Goal: Contribute content: Contribute content

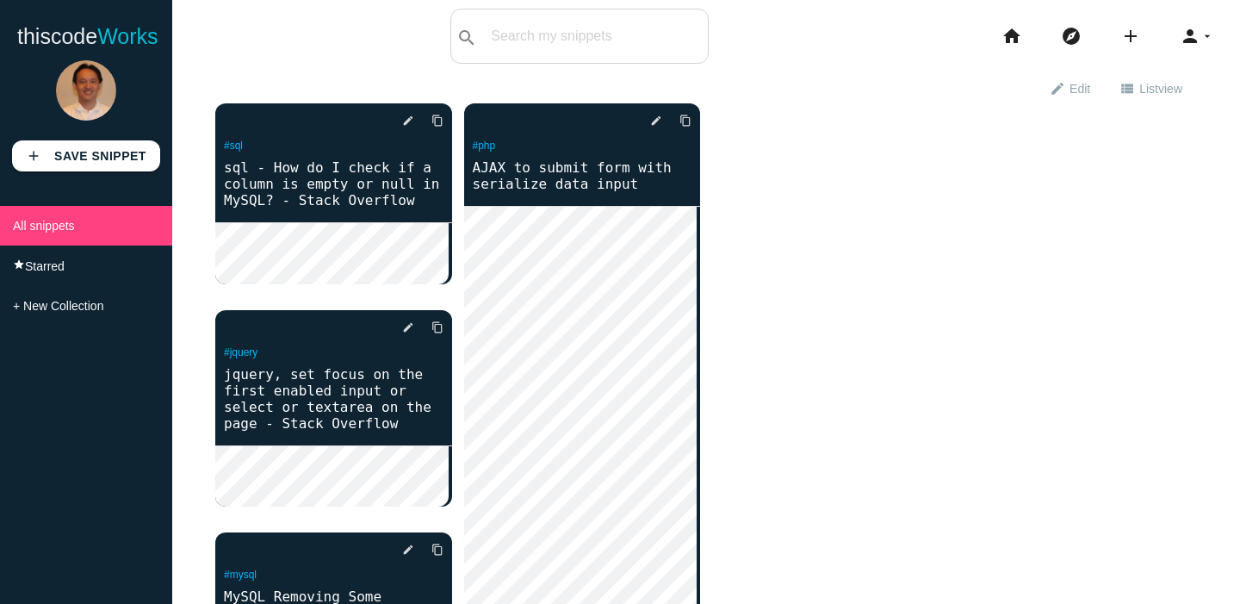
scroll to position [295, 0]
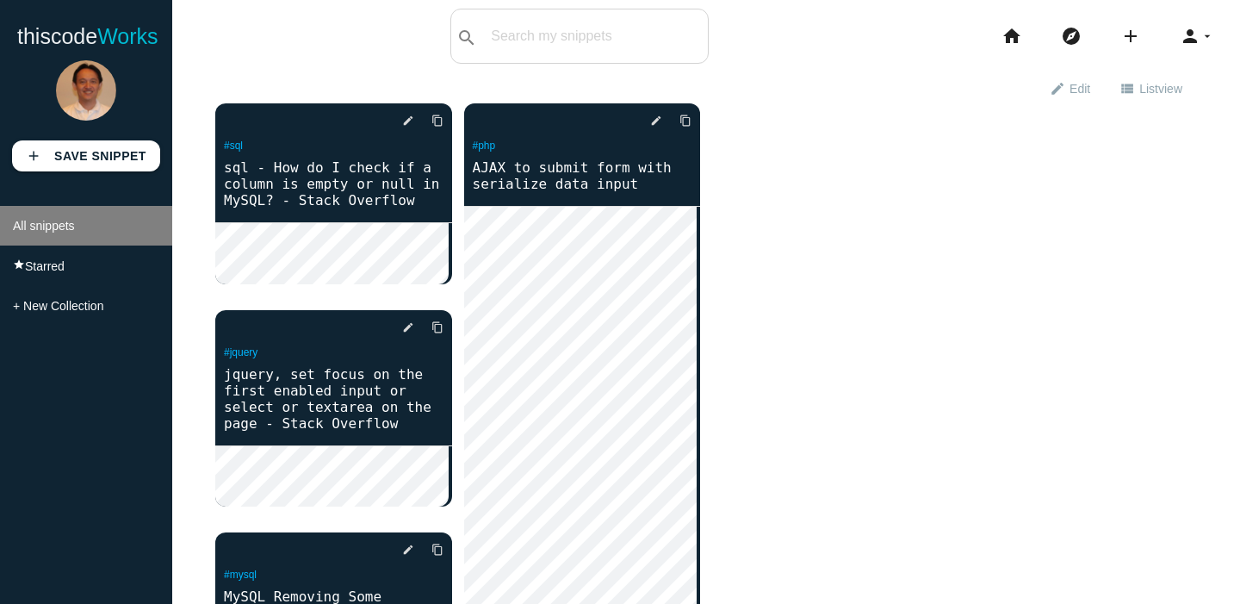
click at [29, 236] on li "All snippets" at bounding box center [86, 226] width 172 height 40
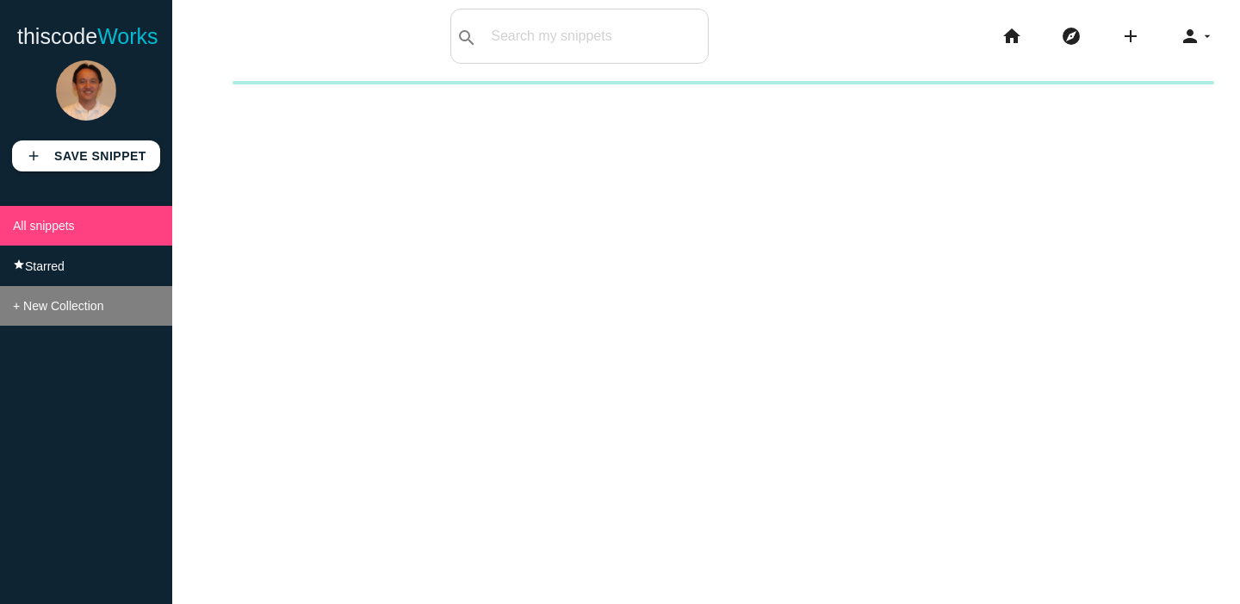
click at [87, 313] on span "+ New Collection" at bounding box center [58, 306] width 90 height 14
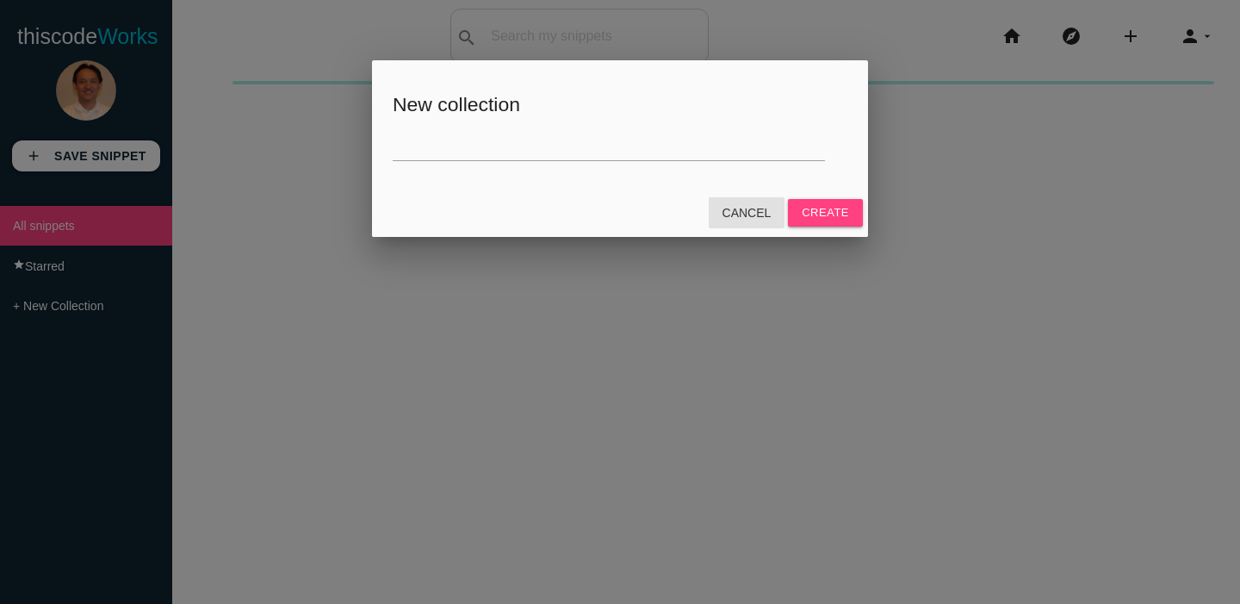
click at [767, 212] on link "Cancel" at bounding box center [747, 212] width 77 height 31
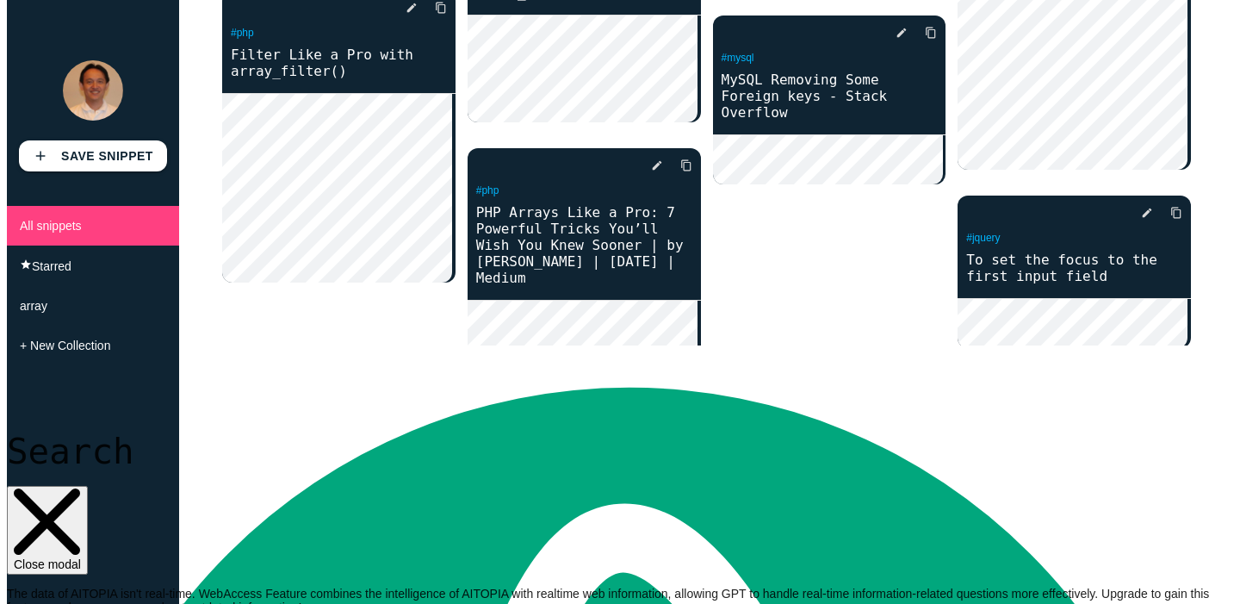
scroll to position [431, 0]
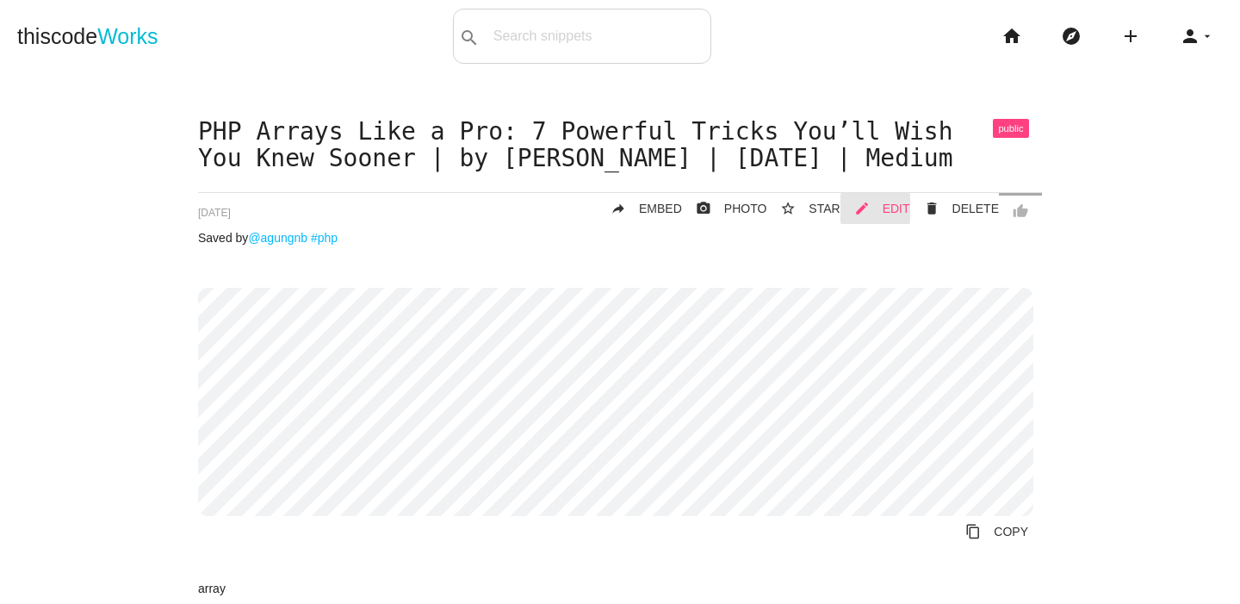
click at [865, 206] on icon "mode_edit" at bounding box center [863, 208] width 16 height 31
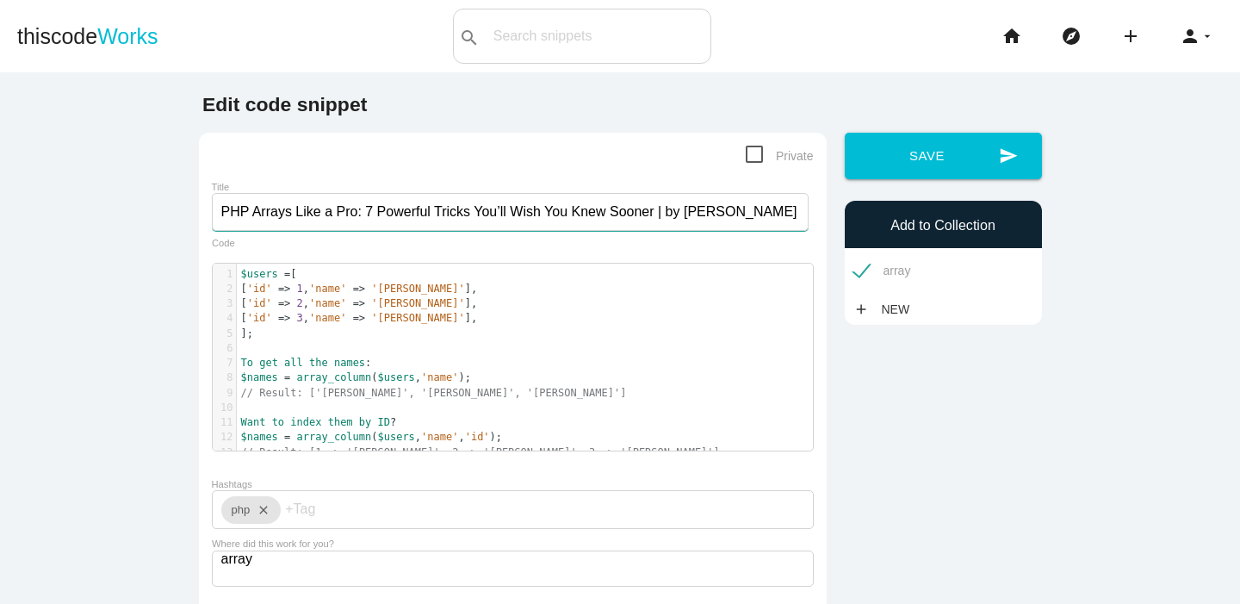
scroll to position [0, 33]
drag, startPoint x: 215, startPoint y: 210, endPoint x: 842, endPoint y: 212, distance: 627.1
click at [842, 212] on div "Edit code snippet Private Title PHP Arrays Like a Pro: 7 Powerful Tricks You’ll…" at bounding box center [620, 393] width 861 height 598
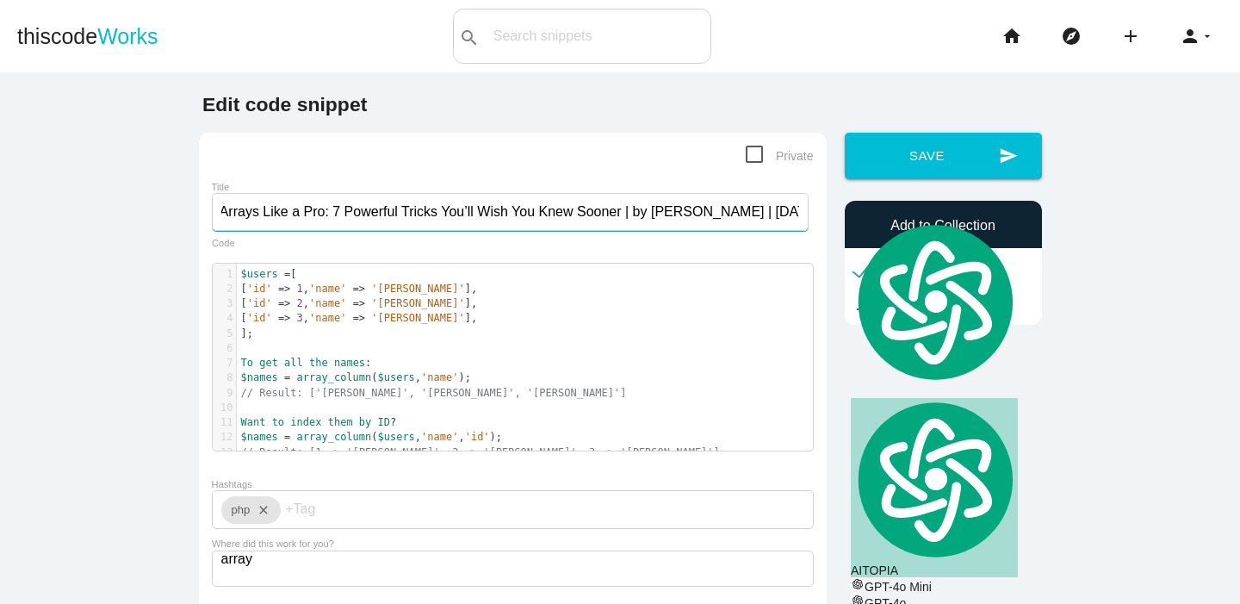
paste input "Extract Data the Smart Way with array_column()"
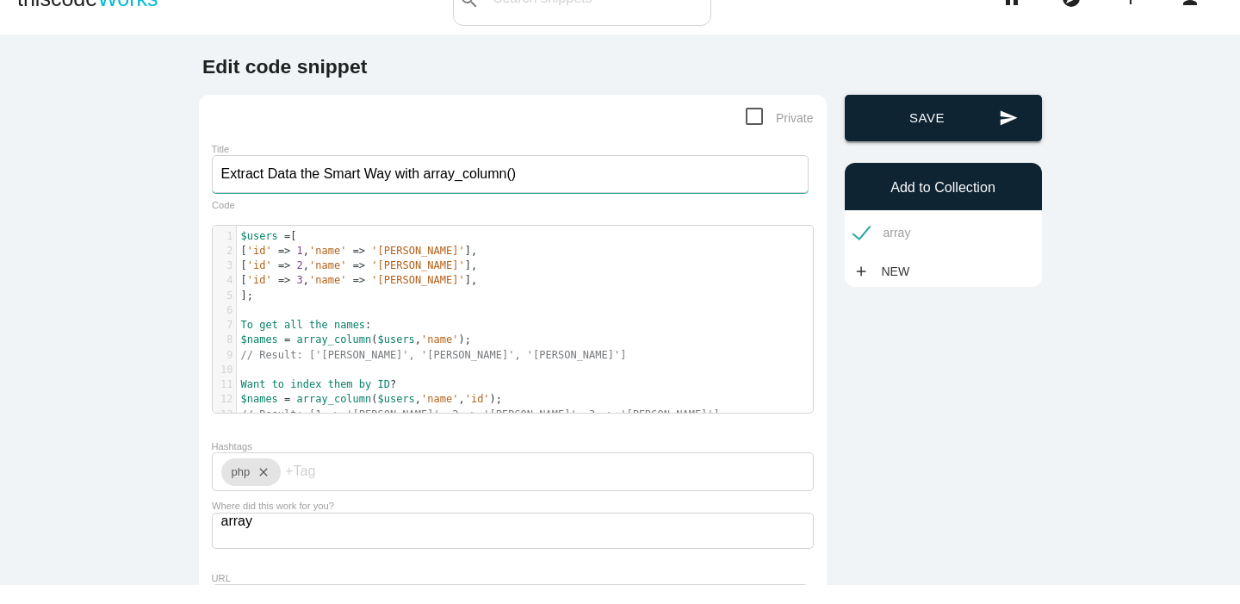
scroll to position [0, 0]
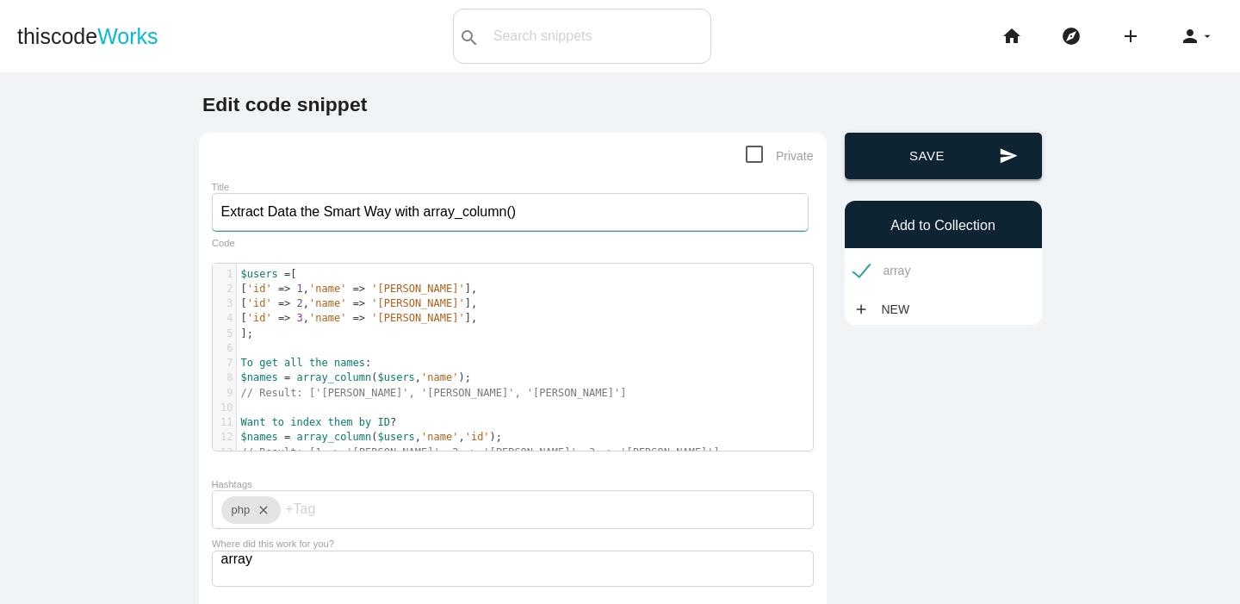
type input "Extract Data the Smart Way with array_column()"
click at [960, 159] on button "send Save" at bounding box center [943, 156] width 197 height 47
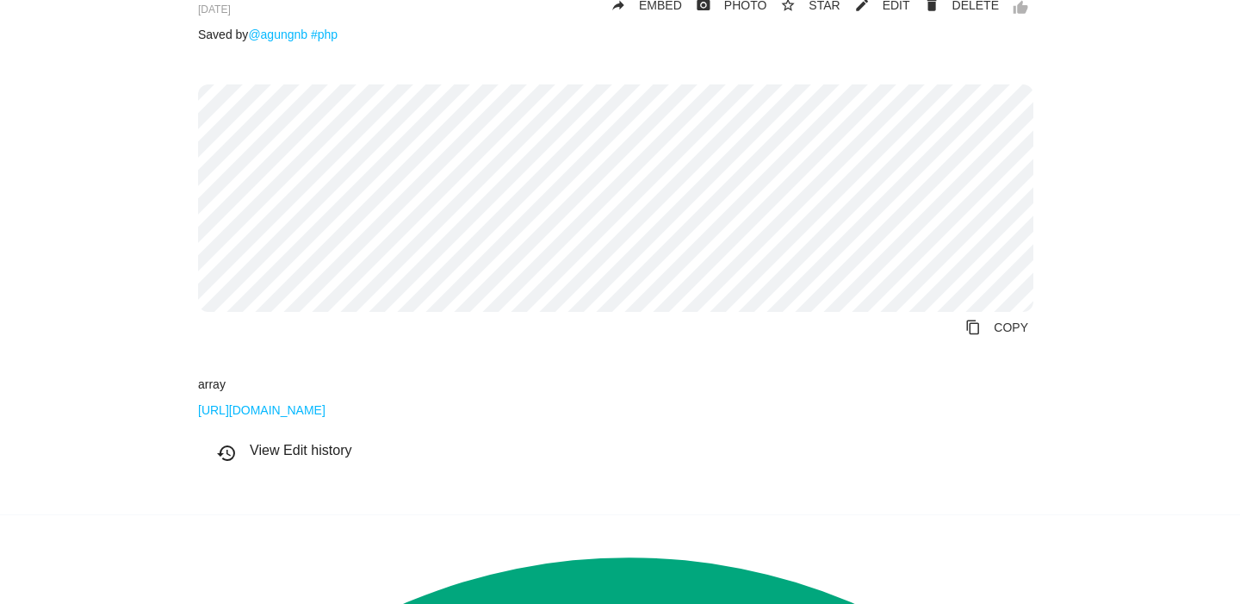
scroll to position [86, 0]
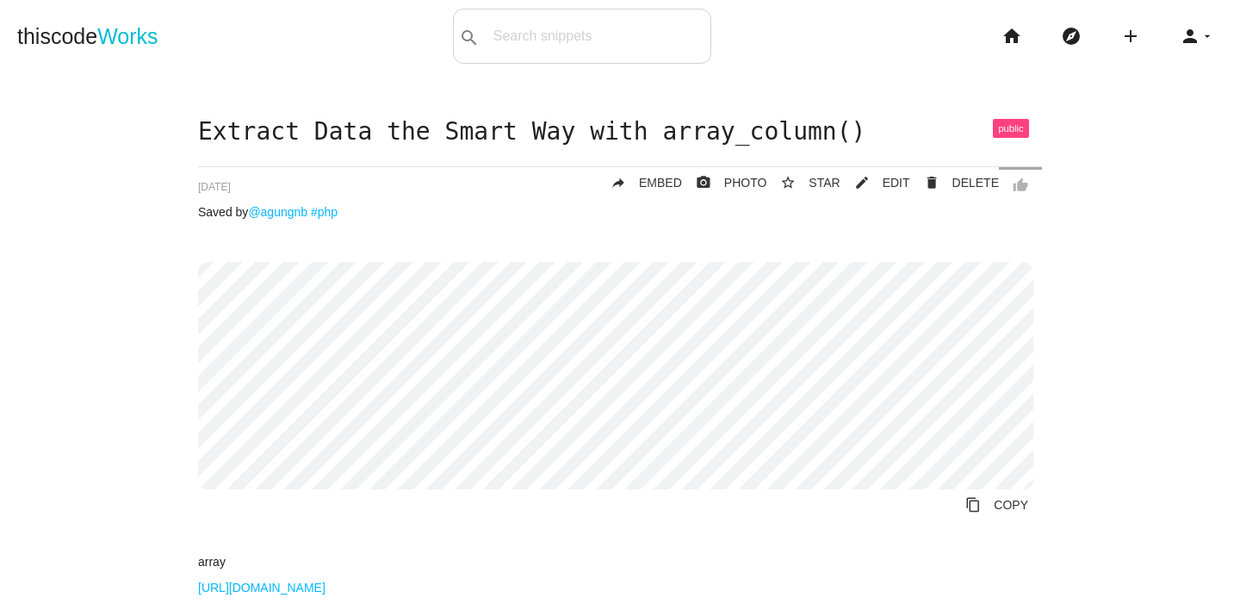
scroll to position [295, 0]
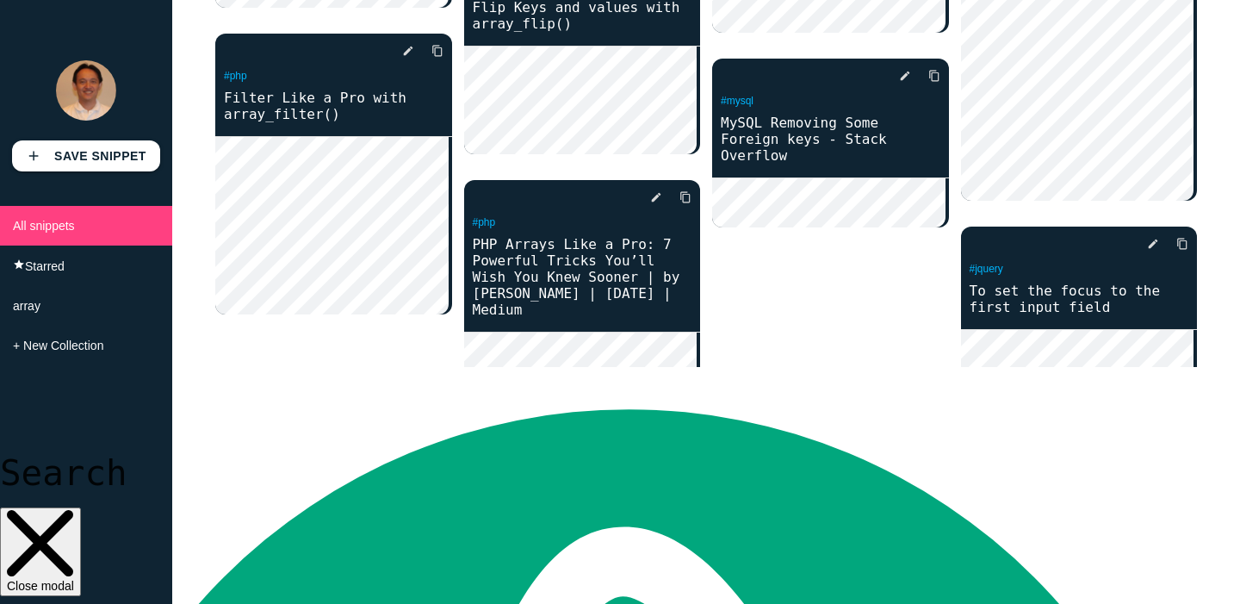
scroll to position [233, 0]
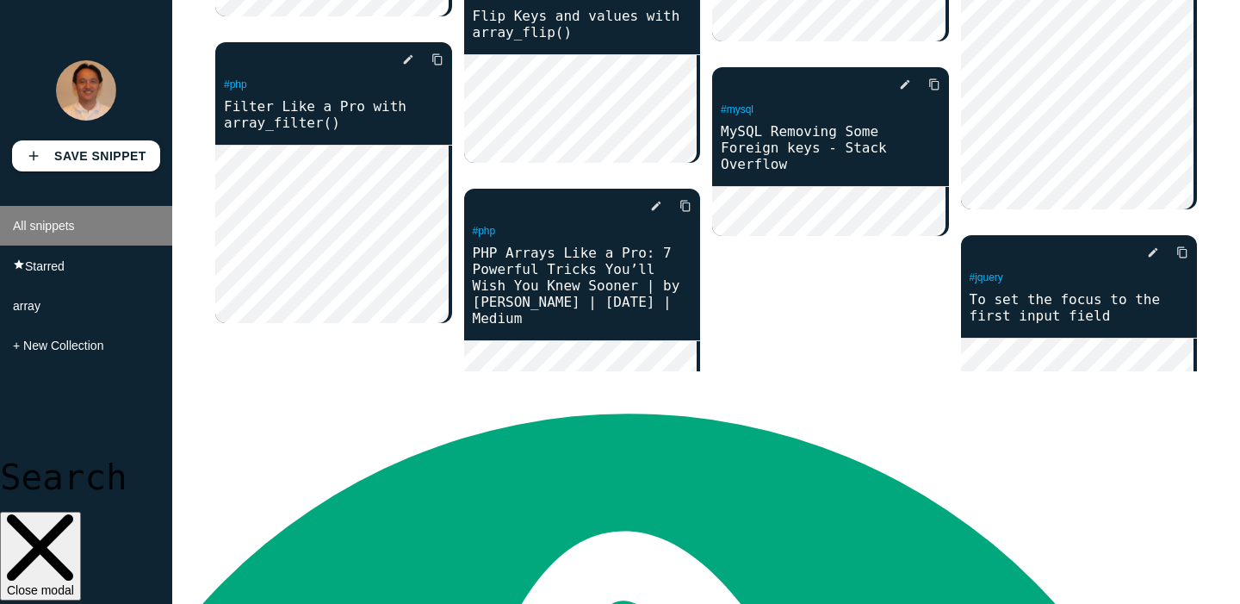
click at [68, 224] on span "All snippets" at bounding box center [44, 226] width 62 height 14
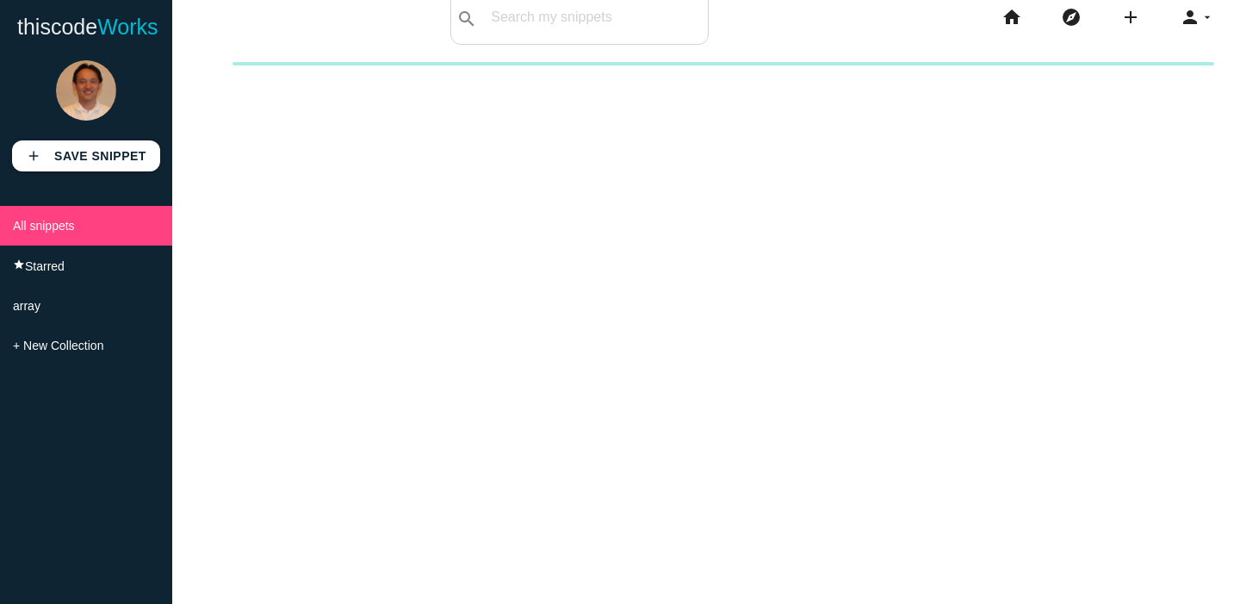
scroll to position [0, 0]
